Goal: Navigation & Orientation: Find specific page/section

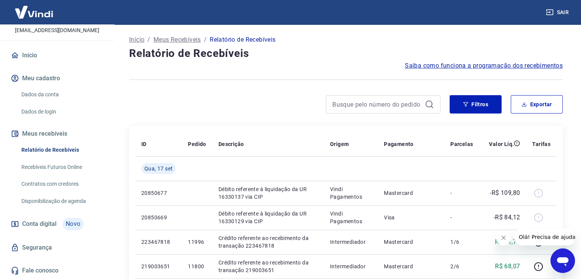
click at [31, 58] on link "Início" at bounding box center [57, 55] width 96 height 17
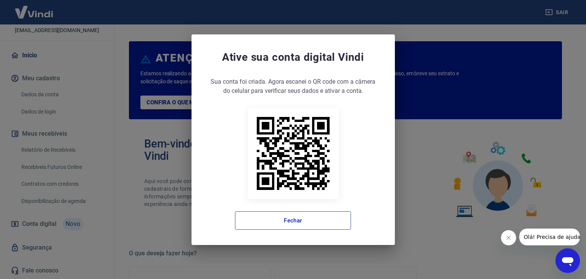
click at [311, 223] on button "Fechar" at bounding box center [293, 220] width 116 height 18
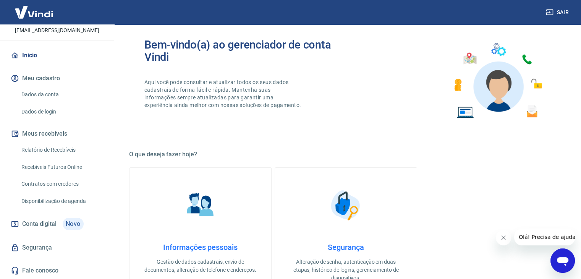
scroll to position [115, 0]
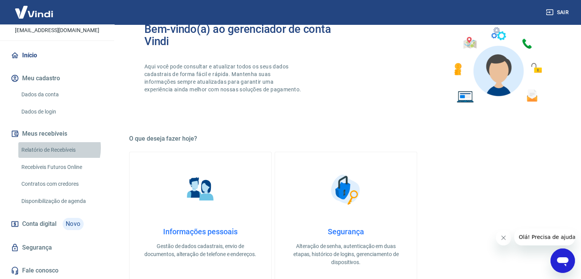
click at [51, 147] on link "Relatório de Recebíveis" at bounding box center [61, 150] width 87 height 16
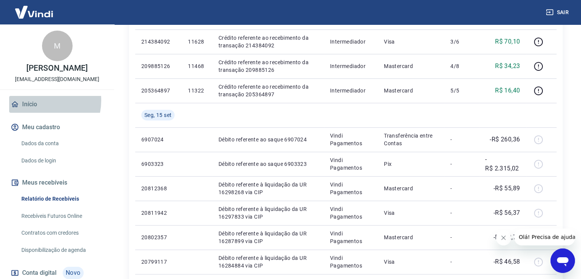
click at [42, 108] on link "Início" at bounding box center [57, 104] width 96 height 17
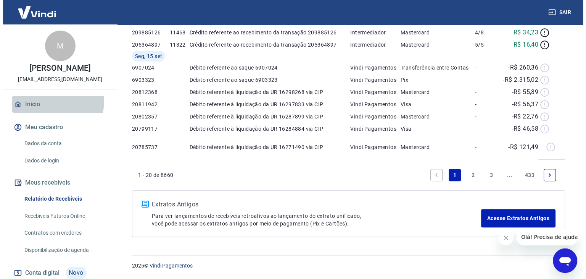
scroll to position [403, 0]
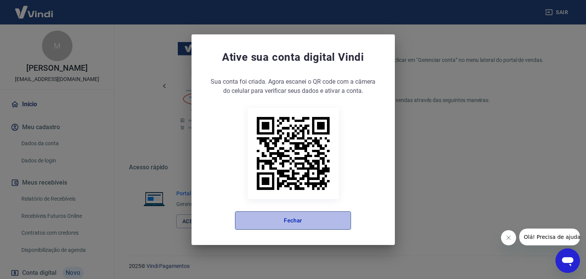
click at [312, 228] on button "Fechar" at bounding box center [293, 220] width 116 height 18
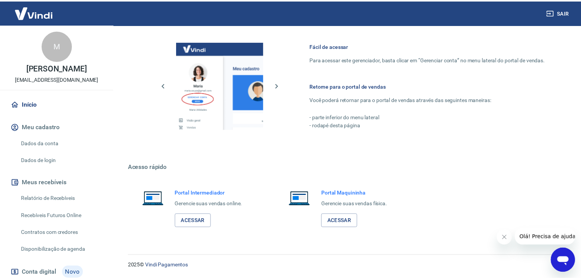
scroll to position [396, 0]
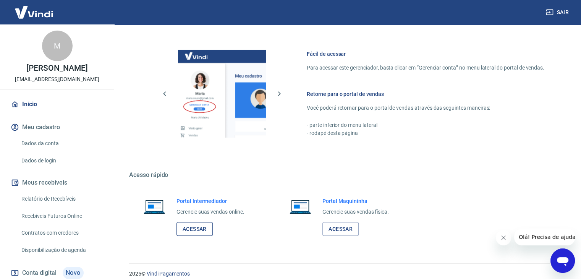
click at [192, 225] on link "Acessar" at bounding box center [194, 229] width 36 height 14
click at [197, 228] on link "Acessar" at bounding box center [194, 229] width 36 height 14
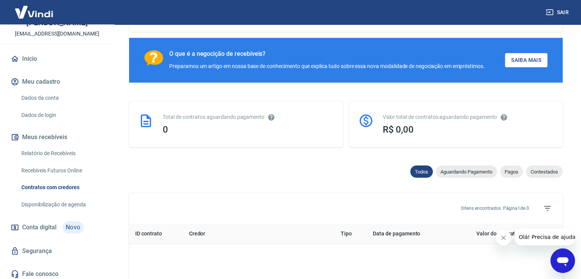
scroll to position [35, 0]
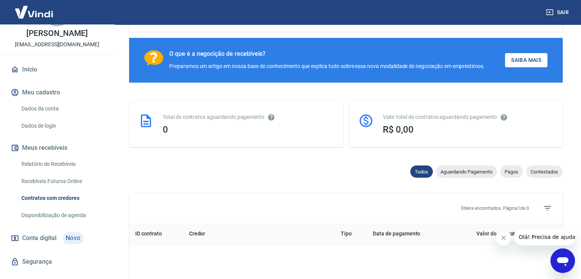
click at [47, 78] on link "Início" at bounding box center [57, 69] width 96 height 17
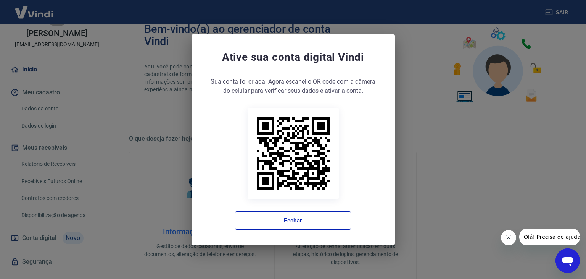
click at [273, 230] on div "Ative sua conta digital [PERSON_NAME] conta foi criada. Agora clique no botão a…" at bounding box center [294, 139] width 204 height 210
click at [272, 224] on button "Fechar" at bounding box center [293, 220] width 116 height 18
